Goal: Task Accomplishment & Management: Manage account settings

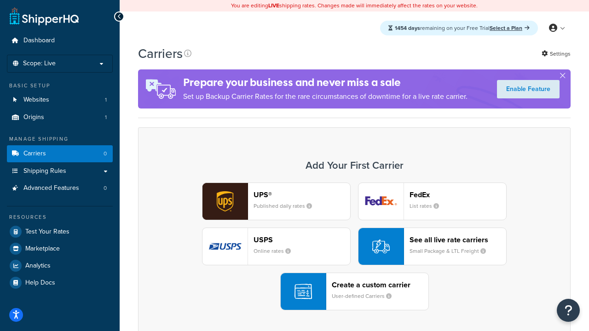
click at [354, 247] on div "UPS® Published daily rates FedEx List rates USPS Online rates See all live rate…" at bounding box center [354, 247] width 413 height 128
click at [458, 195] on header "FedEx" at bounding box center [458, 194] width 97 height 9
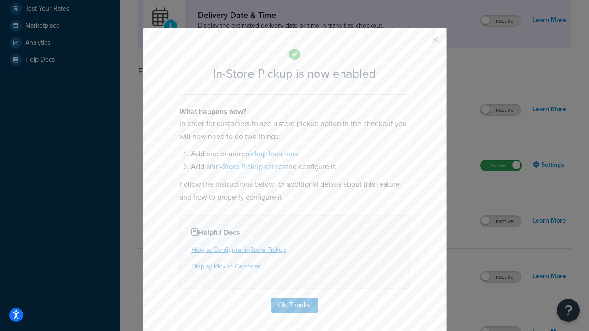
scroll to position [258, 0]
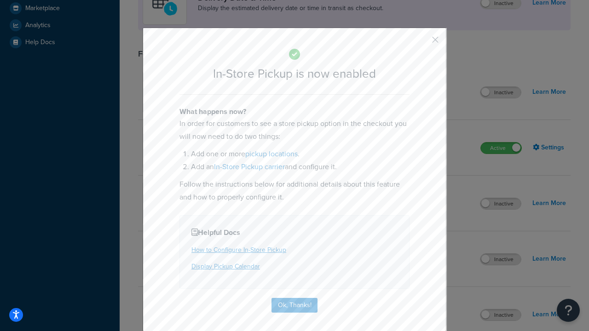
click at [421, 43] on button "button" at bounding box center [422, 43] width 2 height 2
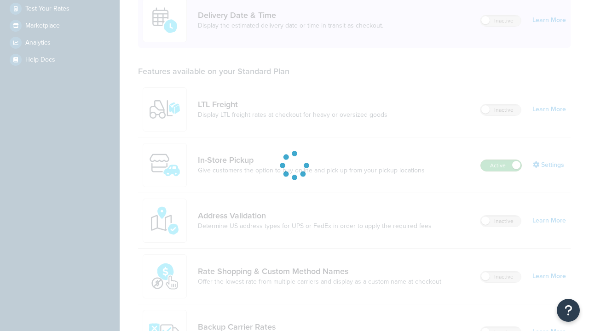
click at [501, 166] on label "Active" at bounding box center [501, 165] width 40 height 11
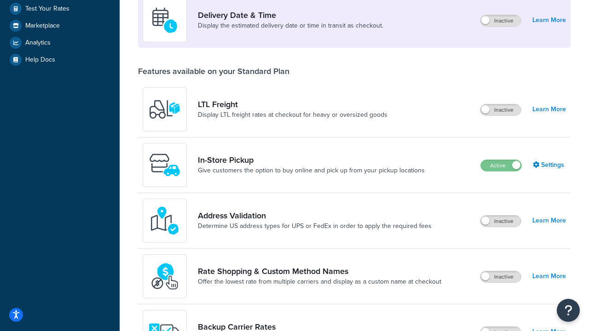
scroll to position [223, 0]
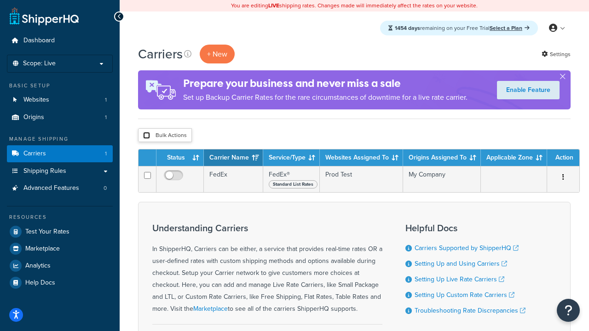
click at [146, 136] on input "checkbox" at bounding box center [146, 135] width 7 height 7
checkbox input "true"
click at [0, 0] on button "Delete" at bounding box center [0, 0] width 0 height 0
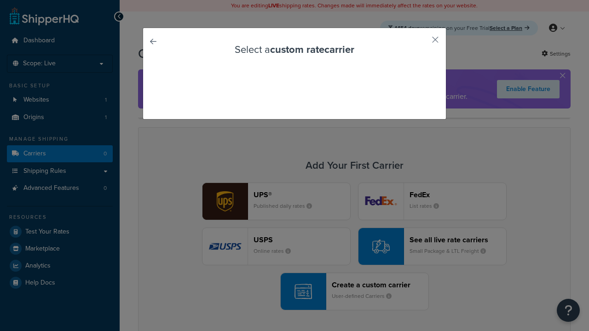
scroll to position [81, 0]
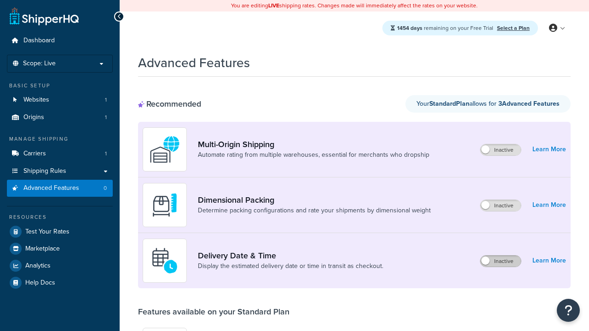
click at [501, 261] on label "Inactive" at bounding box center [500, 261] width 40 height 11
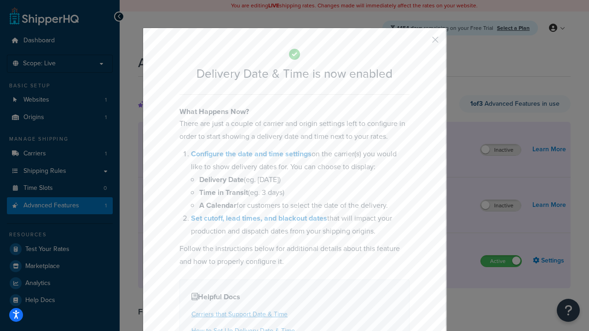
click at [421, 43] on button "button" at bounding box center [422, 43] width 2 height 2
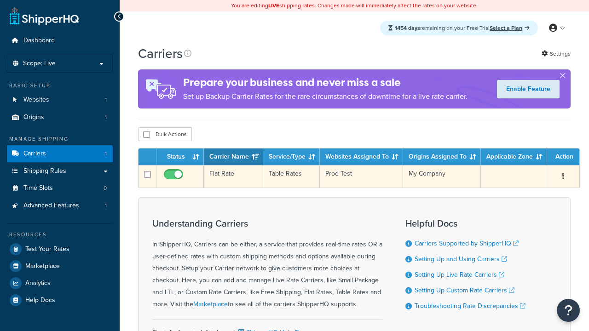
click at [233, 178] on td "Flat Rate" at bounding box center [233, 176] width 59 height 23
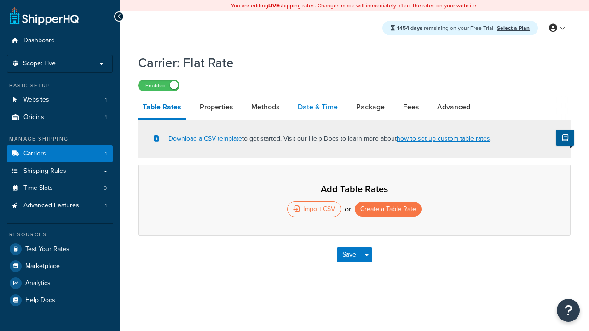
click at [317, 108] on link "Date & Time" at bounding box center [317, 107] width 49 height 22
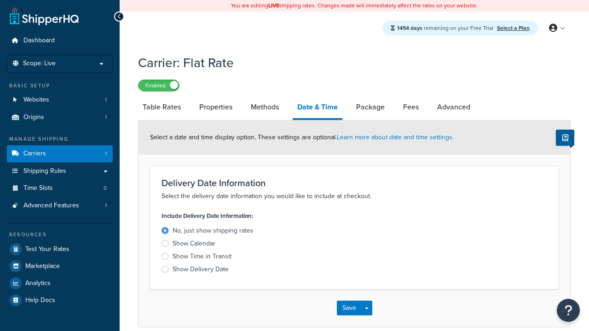
click at [201, 271] on div "Show Delivery Date" at bounding box center [201, 269] width 56 height 9
click at [0, 0] on input "Show Delivery Date" at bounding box center [0, 0] width 0 height 0
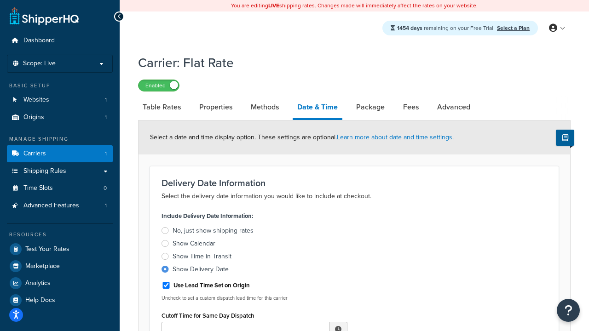
click at [201, 271] on div "Show Delivery Date" at bounding box center [201, 269] width 56 height 9
click at [0, 0] on input "Show Delivery Date" at bounding box center [0, 0] width 0 height 0
type input "11:00 AM"
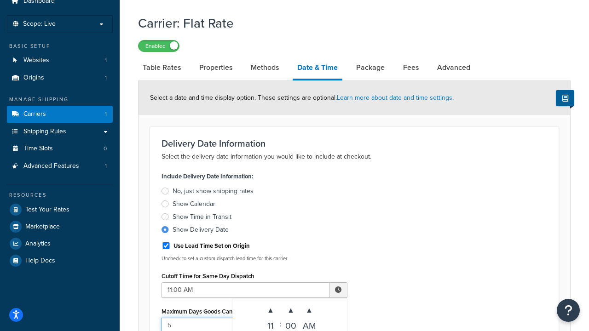
type input "5"
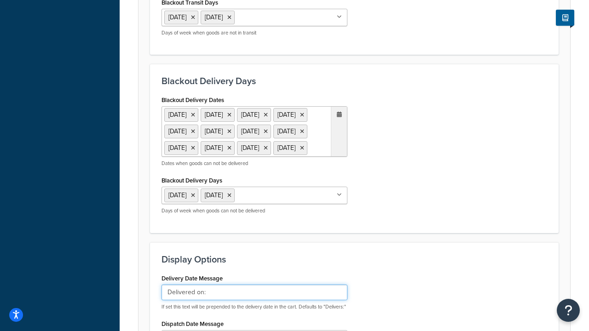
type input "Delivered on:"
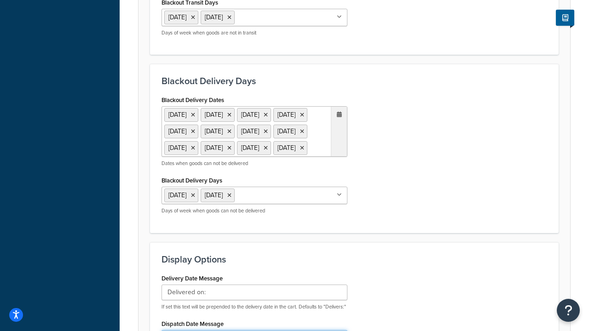
type input "Default Dispatch Message"
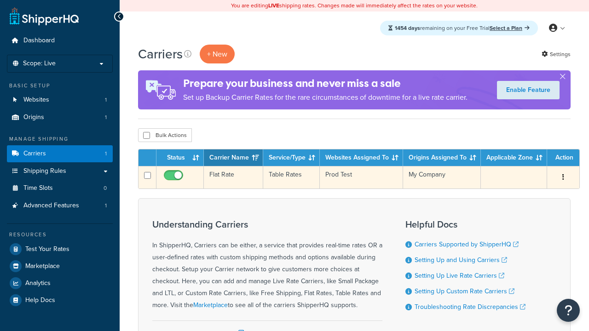
click at [233, 178] on td "Flat Rate" at bounding box center [233, 177] width 59 height 23
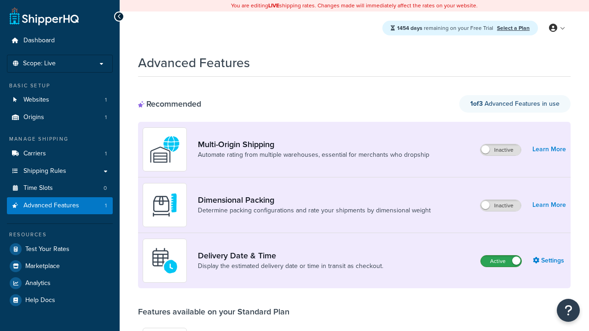
click at [501, 261] on label "Active" at bounding box center [501, 261] width 40 height 11
